Goal: Task Accomplishment & Management: Use online tool/utility

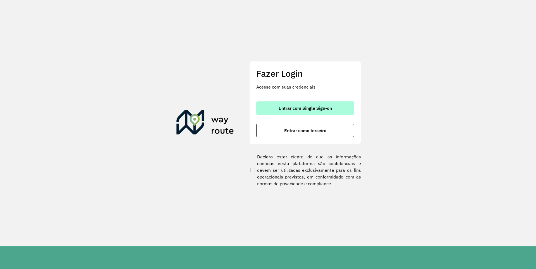
click at [272, 106] on button "Entrar com Single Sign-on" at bounding box center [305, 107] width 98 height 13
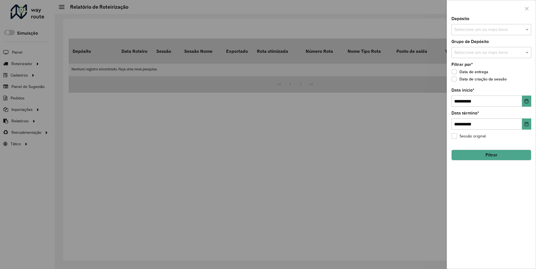
click at [328, 120] on div at bounding box center [268, 134] width 536 height 269
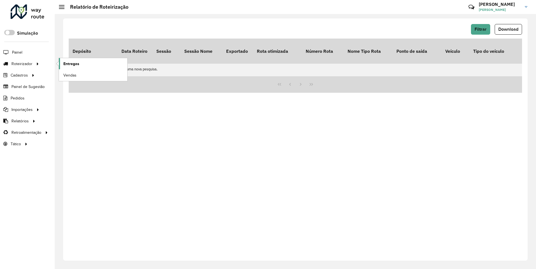
click at [70, 66] on span "Entregas" at bounding box center [71, 64] width 16 height 6
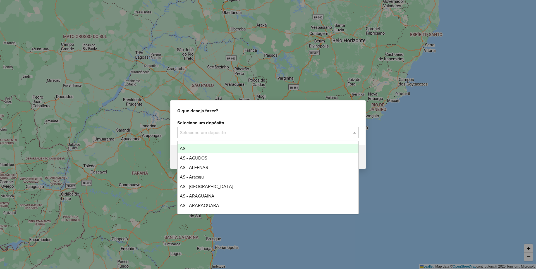
click at [233, 130] on input "text" at bounding box center [262, 132] width 165 height 7
type input "*****"
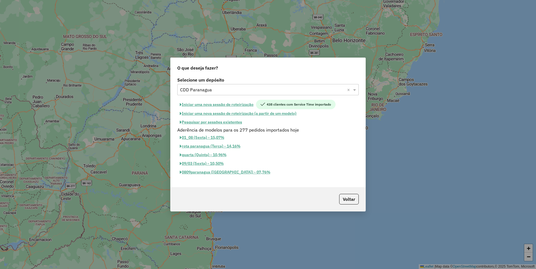
click at [219, 125] on button "Pesquisar por sessões existentes" at bounding box center [210, 122] width 67 height 9
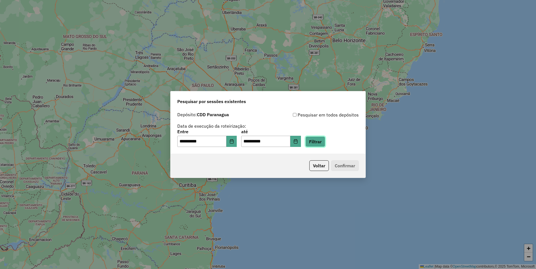
click at [323, 145] on button "Filtrar" at bounding box center [315, 141] width 20 height 11
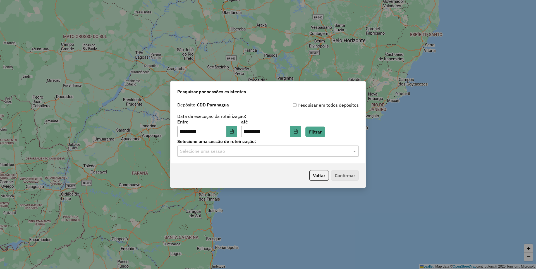
click at [229, 151] on input "text" at bounding box center [262, 151] width 165 height 7
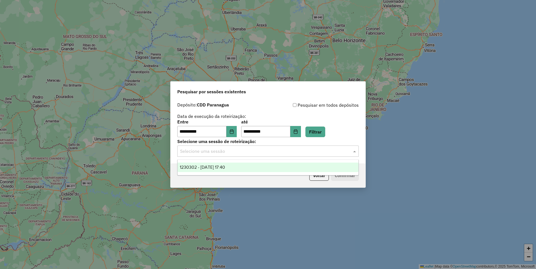
click at [225, 168] on span "1230302 - 16/08/2025 17:40" at bounding box center [202, 167] width 45 height 5
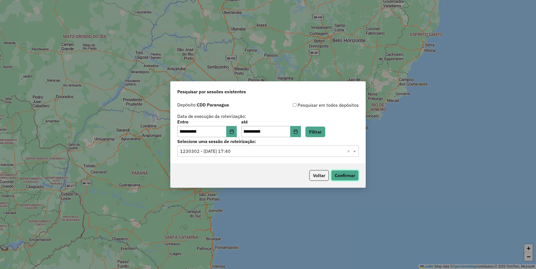
click at [341, 174] on button "Confirmar" at bounding box center [345, 175] width 28 height 11
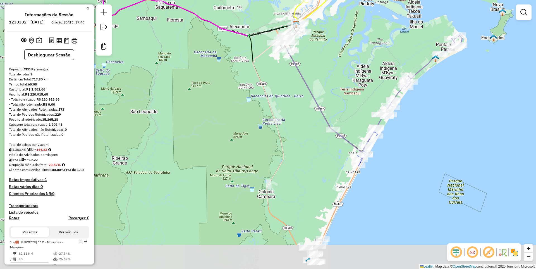
drag, startPoint x: 257, startPoint y: 185, endPoint x: 319, endPoint y: 95, distance: 108.8
click at [319, 95] on div "Janela de atendimento Grade de atendimento Capacidade Transportadoras Veículos …" at bounding box center [268, 134] width 536 height 269
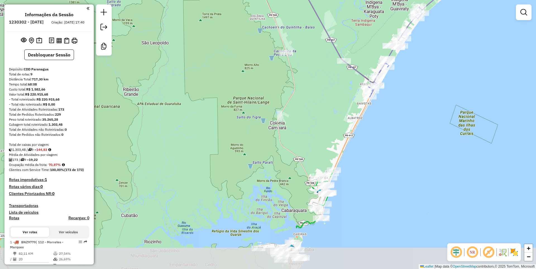
drag, startPoint x: 277, startPoint y: 170, endPoint x: 288, endPoint y: 102, distance: 68.8
click at [288, 102] on icon at bounding box center [297, 97] width 66 height 244
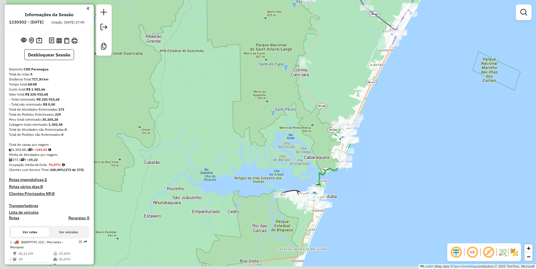
drag, startPoint x: 288, startPoint y: 102, endPoint x: 311, endPoint y: 48, distance: 58.7
click at [311, 48] on icon at bounding box center [320, 44] width 66 height 244
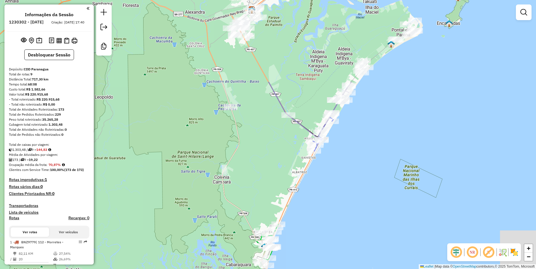
drag, startPoint x: 333, startPoint y: 80, endPoint x: 249, endPoint y: 201, distance: 147.4
click at [249, 201] on div "Janela de atendimento Grade de atendimento Capacidade Transportadoras Veículos …" at bounding box center [268, 134] width 536 height 269
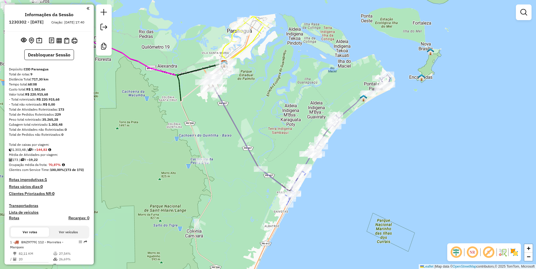
click at [273, 132] on div "Janela de atendimento Grade de atendimento Capacidade Transportadoras Veículos …" at bounding box center [268, 134] width 536 height 269
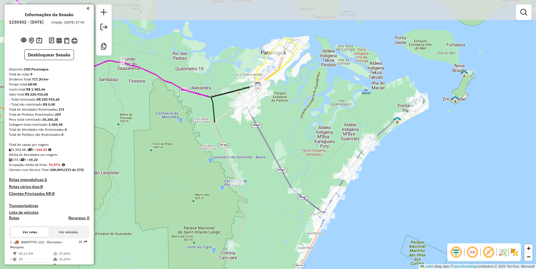
drag, startPoint x: 273, startPoint y: 132, endPoint x: 314, endPoint y: 157, distance: 47.6
click at [314, 157] on div "Janela de atendimento Grade de atendimento Capacidade Transportadoras Veículos …" at bounding box center [268, 134] width 536 height 269
